Goal: Information Seeking & Learning: Find specific page/section

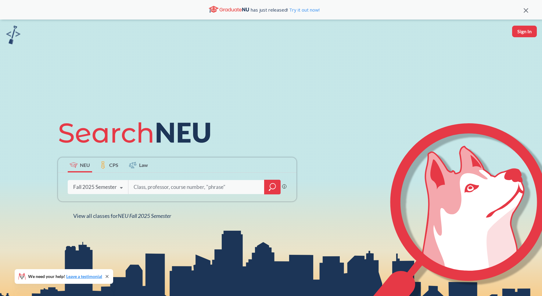
click at [155, 185] on input "search" at bounding box center [196, 187] width 127 height 13
type input "[PERSON_NAME]"
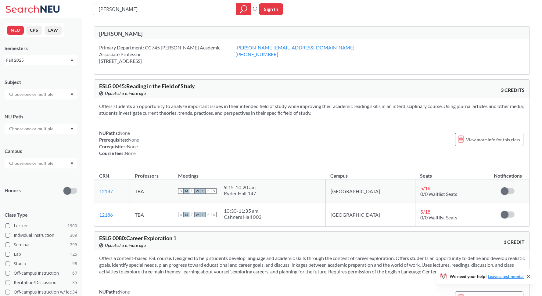
drag, startPoint x: 115, startPoint y: 10, endPoint x: 86, endPoint y: 10, distance: 29.0
click at [86, 10] on div "[PERSON_NAME] Phrase search guarantees the exact search appears in the results.…" at bounding box center [271, 9] width 542 height 18
type input "7250"
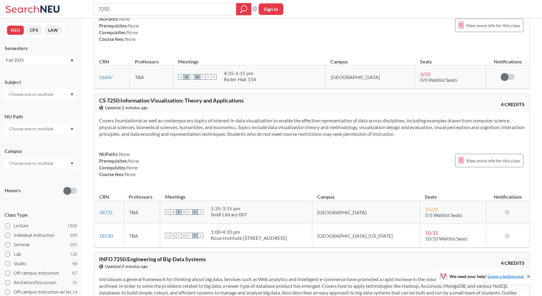
scroll to position [79, 0]
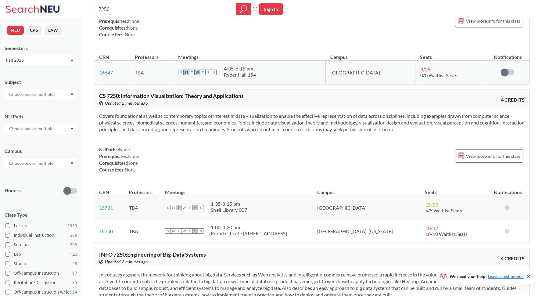
click at [110, 207] on link "18731" at bounding box center [106, 208] width 14 height 6
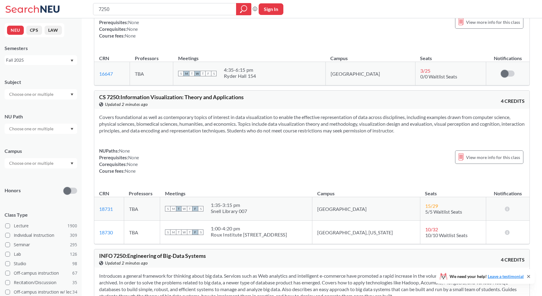
scroll to position [0, 0]
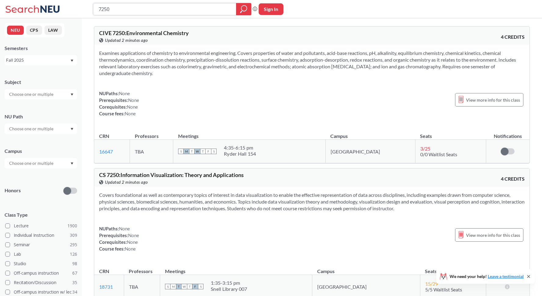
drag, startPoint x: 113, startPoint y: 10, endPoint x: 87, endPoint y: 8, distance: 26.3
click at [87, 8] on div "7250 Phrase search guarantees the exact search appears in the results. Ex. If y…" at bounding box center [271, 9] width 542 height 18
type input "7280"
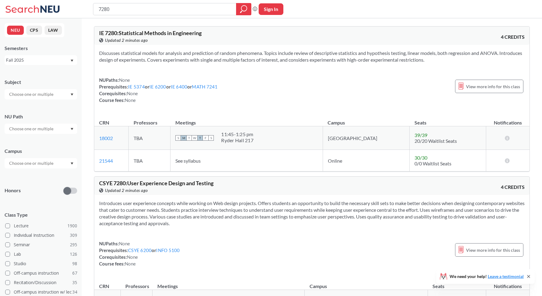
drag, startPoint x: 99, startPoint y: 8, endPoint x: 87, endPoint y: 8, distance: 11.6
click at [87, 8] on div "7280 Phrase search guarantees the exact search appears in the results. Ex. If y…" at bounding box center [271, 9] width 542 height 18
type input "7"
type input "7375"
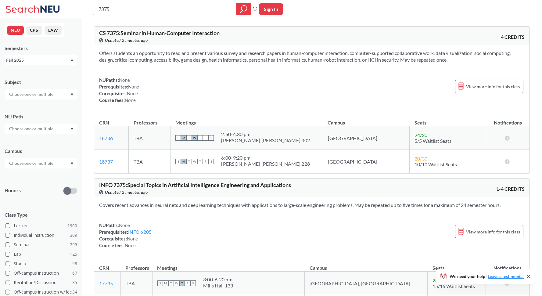
drag, startPoint x: 120, startPoint y: 10, endPoint x: 100, endPoint y: 9, distance: 20.2
click at [100, 9] on input "7375" at bounding box center [165, 9] width 134 height 10
click at [104, 136] on link "18736" at bounding box center [106, 138] width 14 height 6
drag, startPoint x: 114, startPoint y: 9, endPoint x: 92, endPoint y: 7, distance: 22.3
click at [92, 7] on div "7375 Phrase search guarantees the exact search appears in the results. Ex. If y…" at bounding box center [271, 9] width 542 height 18
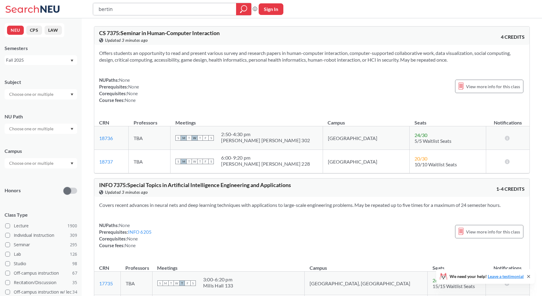
type input "bertini"
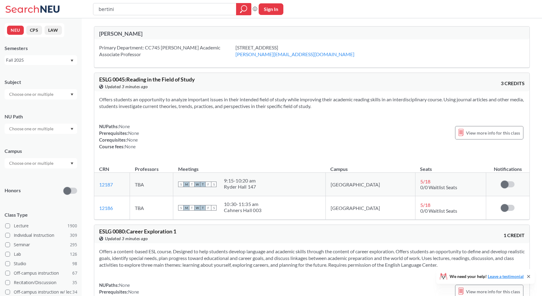
drag, startPoint x: 117, startPoint y: 7, endPoint x: 92, endPoint y: 9, distance: 24.2
click at [92, 9] on div "bertini Phrase search guarantees the exact search appears in the results. Ex. I…" at bounding box center [271, 9] width 542 height 18
type input "visualization topics"
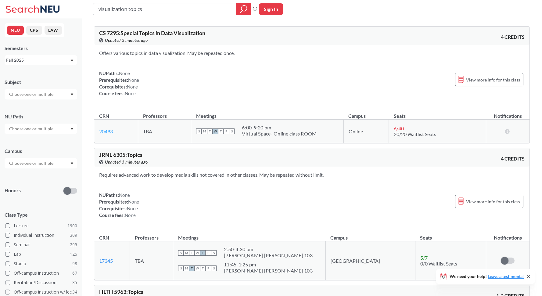
click at [106, 132] on link "20493" at bounding box center [106, 131] width 14 height 6
